Goal: Task Accomplishment & Management: Manage account settings

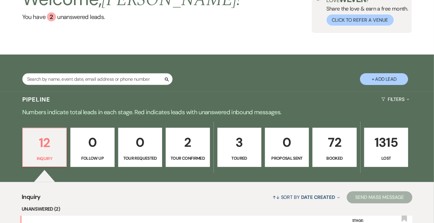
scroll to position [50, 0]
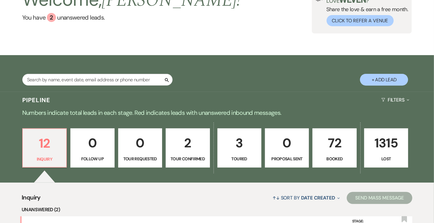
click at [342, 141] on p "72" at bounding box center [335, 143] width 36 height 20
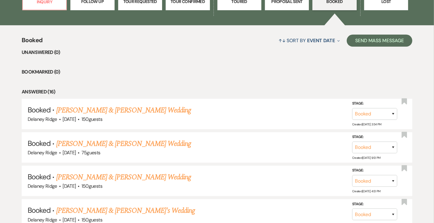
scroll to position [206, 0]
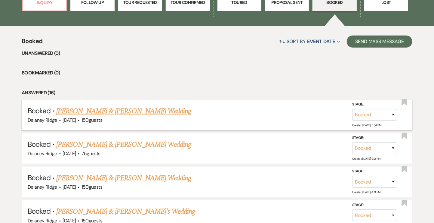
click at [144, 109] on link "[PERSON_NAME] & [PERSON_NAME] Wedding" at bounding box center [123, 111] width 135 height 11
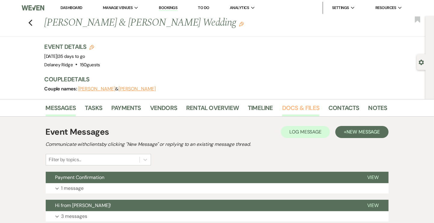
click at [290, 107] on link "Docs & Files" at bounding box center [300, 109] width 37 height 13
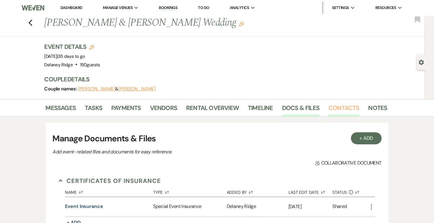
click at [341, 109] on link "Contacts" at bounding box center [344, 109] width 31 height 13
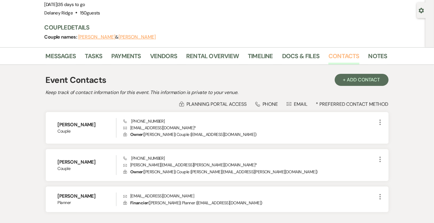
scroll to position [45, 0]
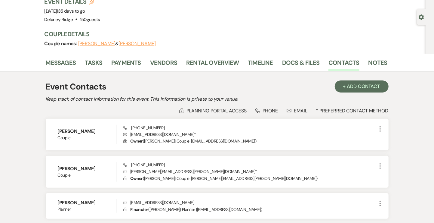
click at [262, 55] on div "Messages Tasks Payments Vendors Rental Overview Timeline Docs & Files Contacts …" at bounding box center [217, 62] width 434 height 17
click at [262, 57] on li "Timeline" at bounding box center [265, 64] width 34 height 14
click at [262, 62] on link "Timeline" at bounding box center [260, 64] width 25 height 13
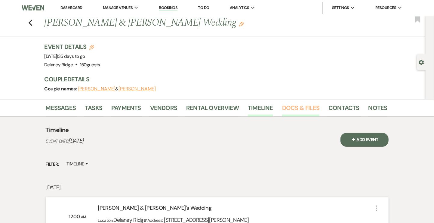
click at [299, 103] on link "Docs & Files" at bounding box center [300, 109] width 37 height 13
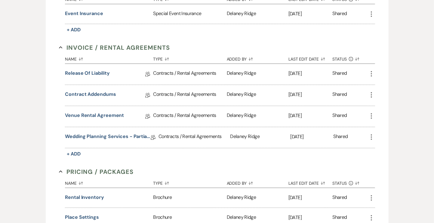
scroll to position [190, 0]
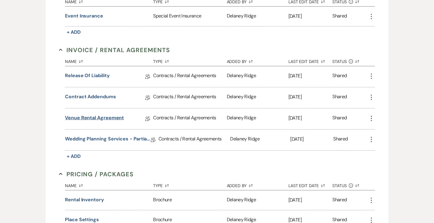
click at [73, 114] on link "Venue Rental Agreement" at bounding box center [94, 118] width 59 height 9
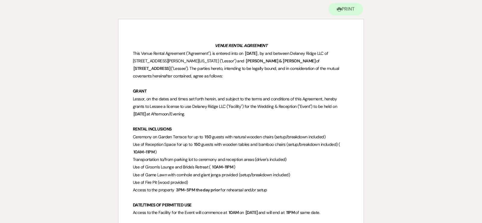
scroll to position [61, 0]
